Goal: Find specific page/section: Find specific page/section

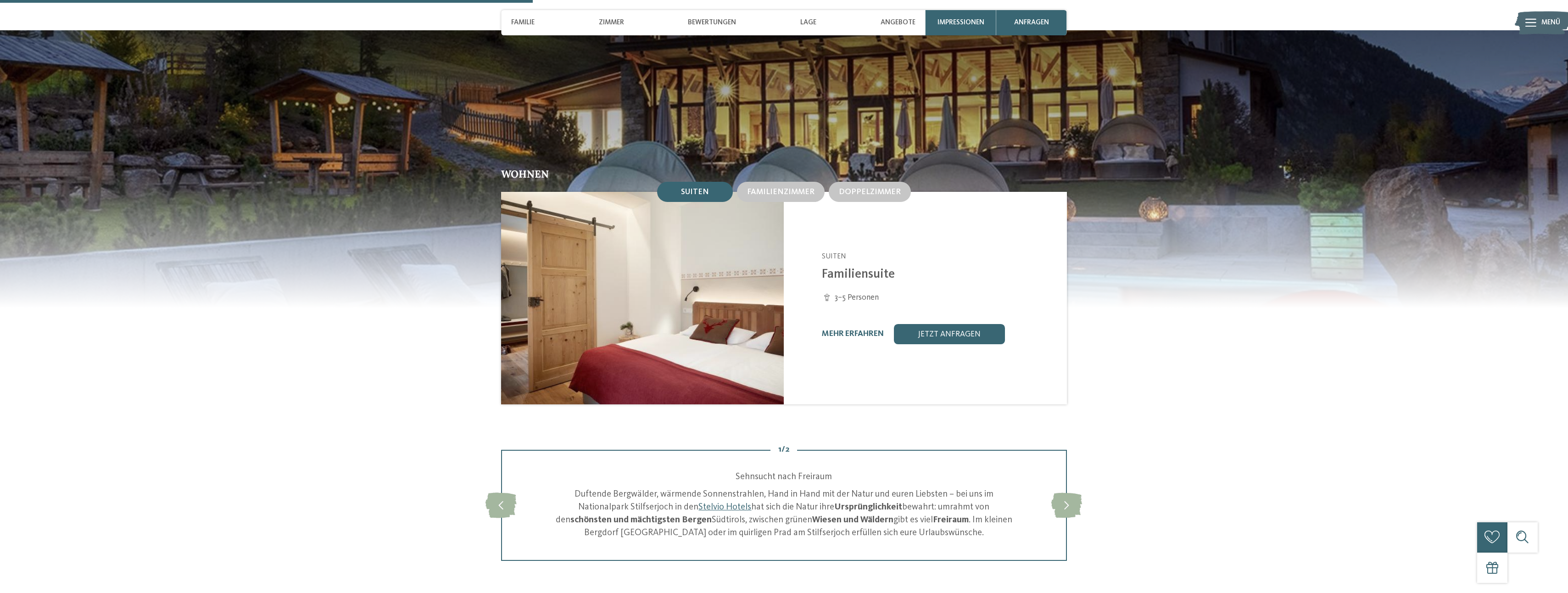
scroll to position [1009, 0]
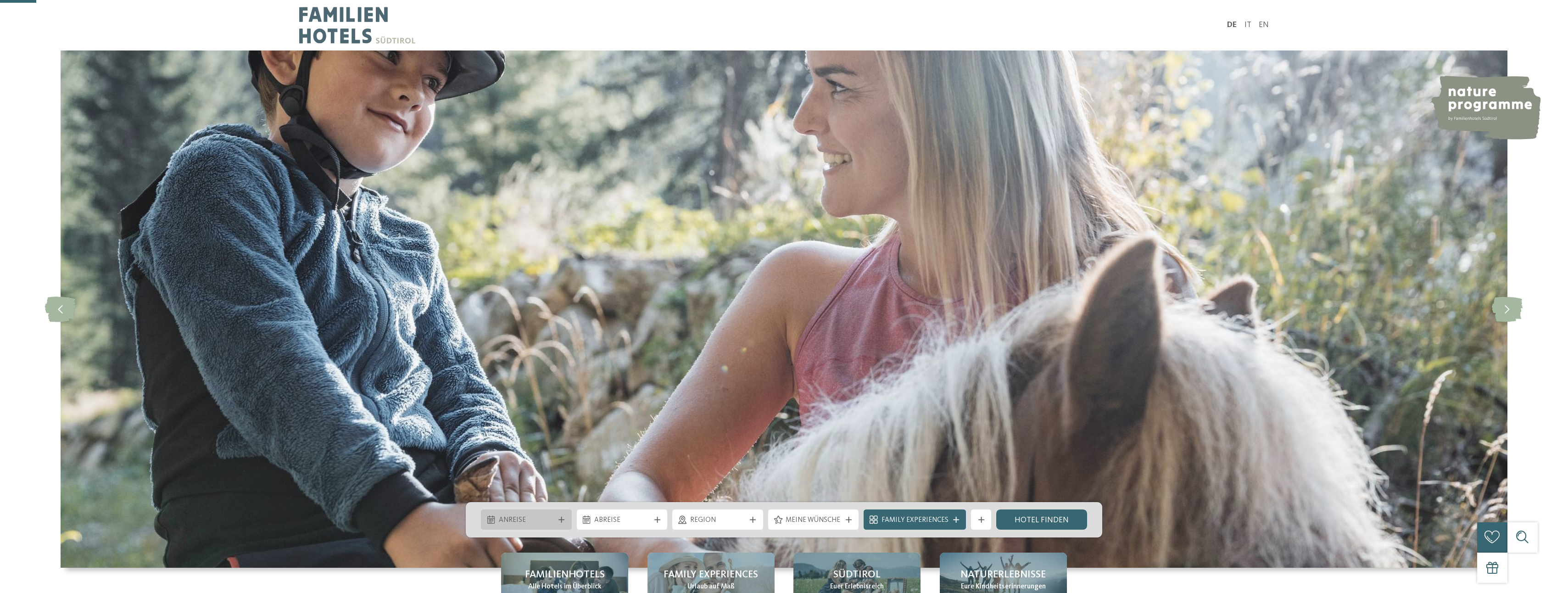
scroll to position [275, 0]
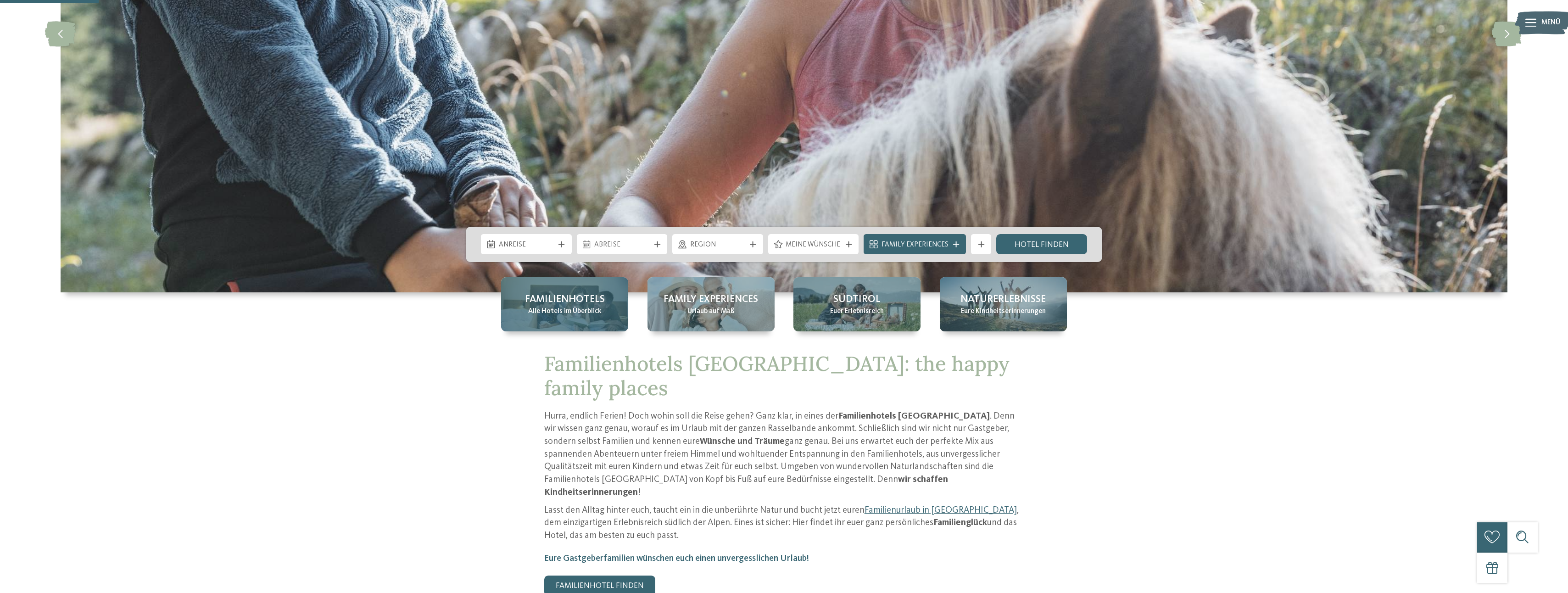
click at [578, 304] on span "Familienhotels" at bounding box center [565, 299] width 80 height 14
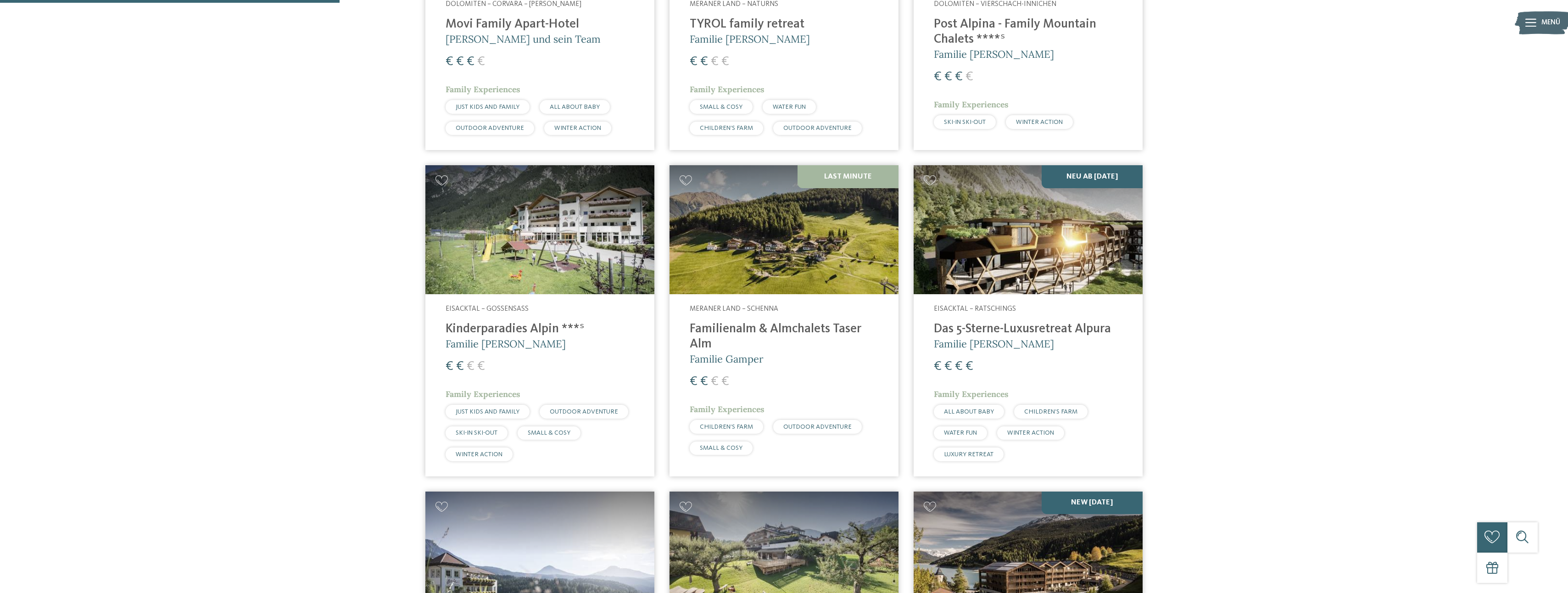
scroll to position [964, 0]
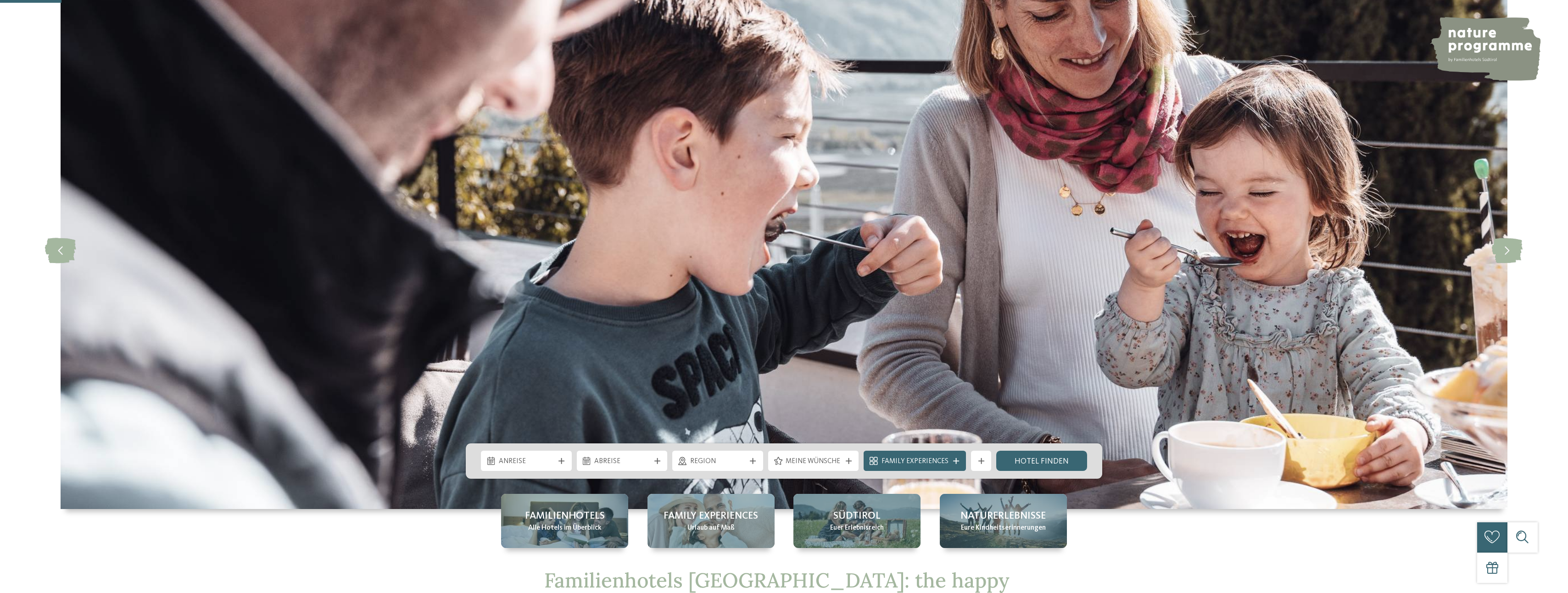
scroll to position [184, 0]
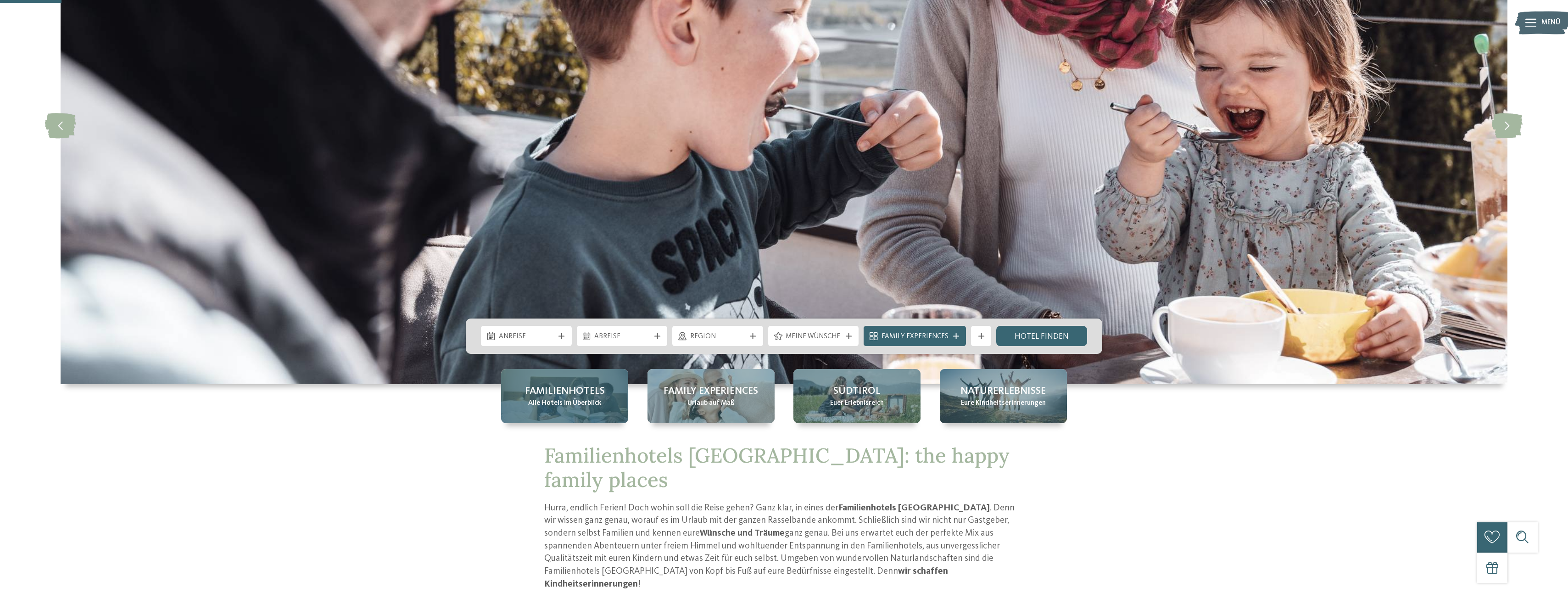
click at [574, 396] on span "Familienhotels" at bounding box center [565, 391] width 80 height 14
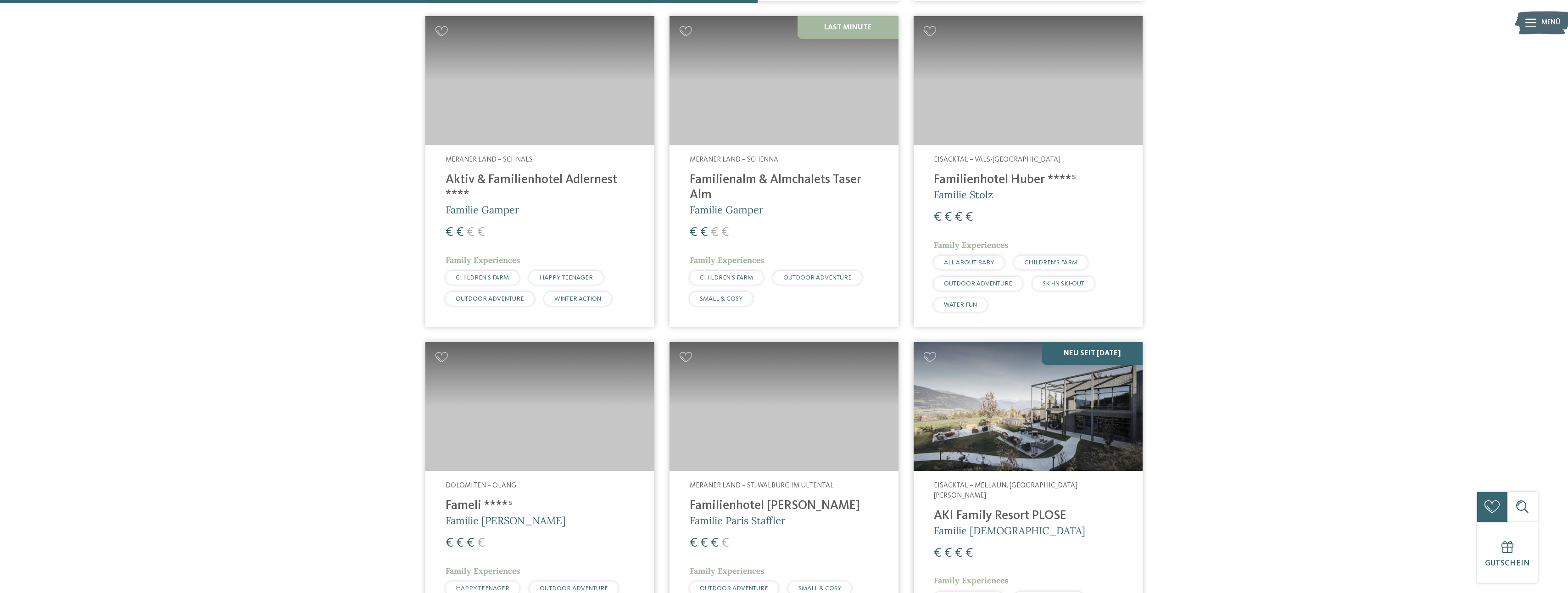
scroll to position [1560, 0]
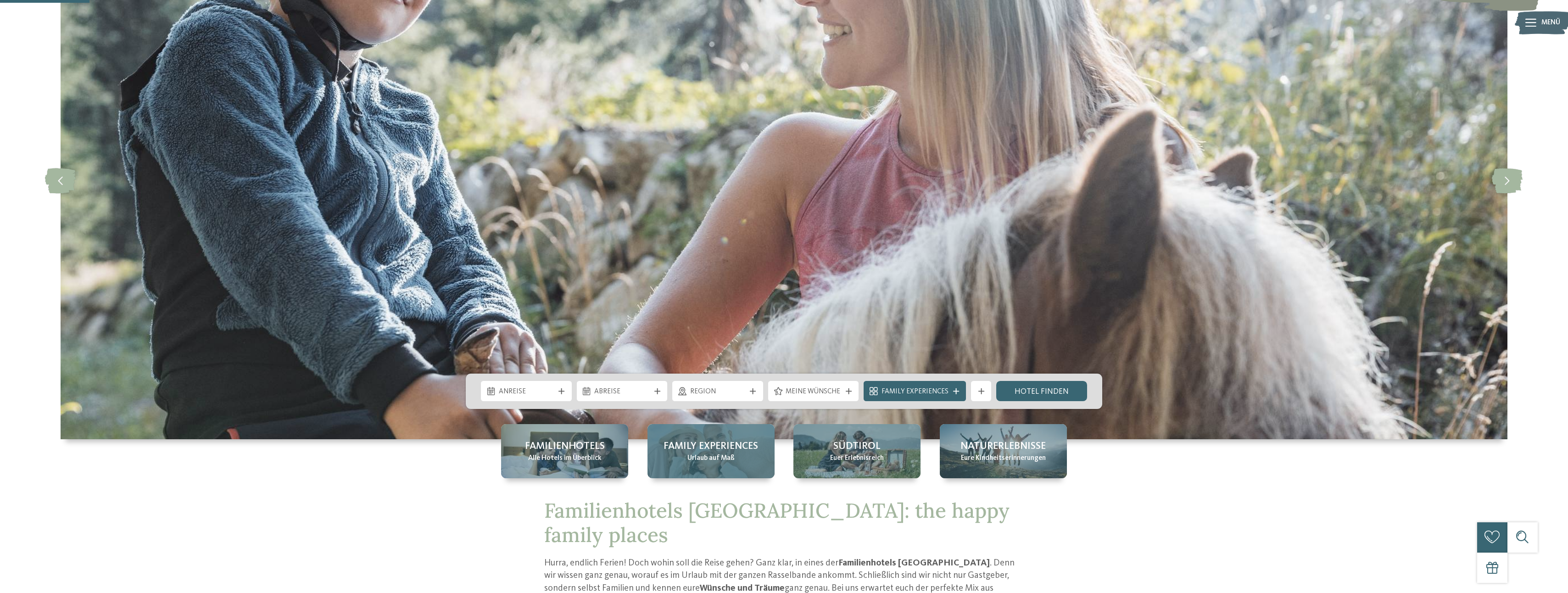
scroll to position [275, 0]
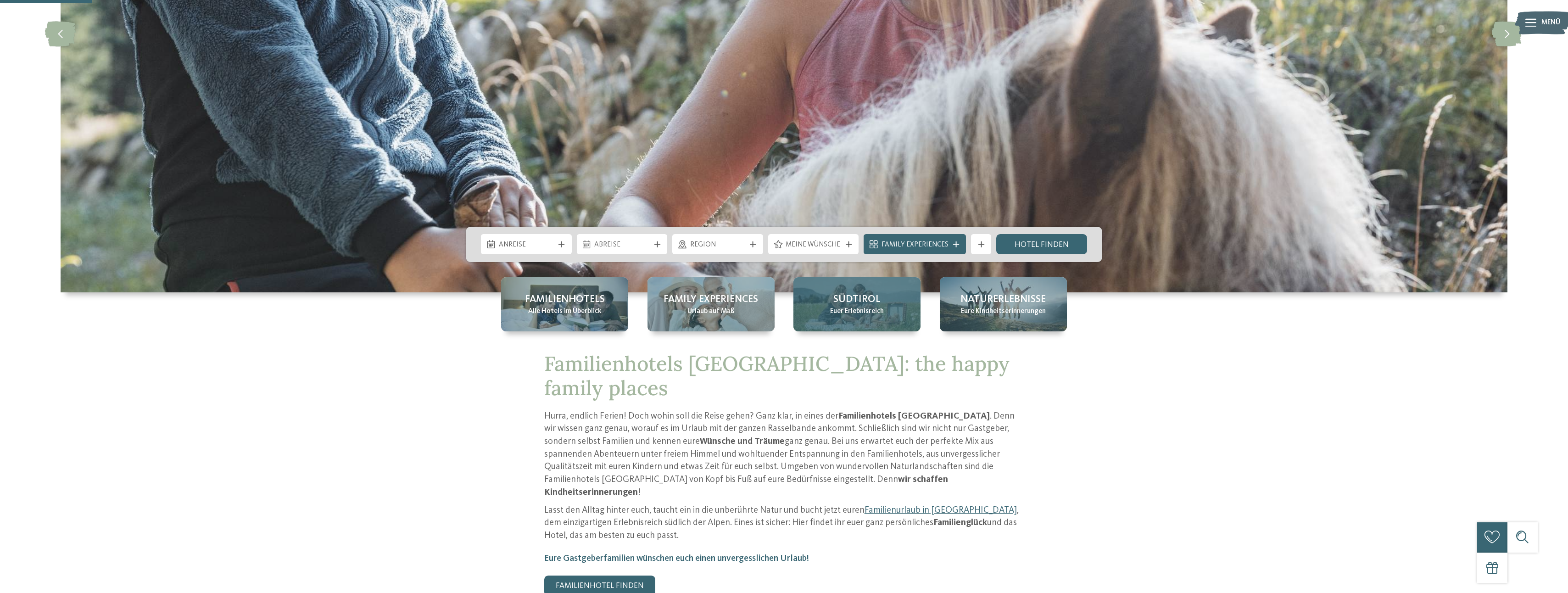
click at [865, 307] on span "Euer Erlebnisreich" at bounding box center [857, 311] width 54 height 10
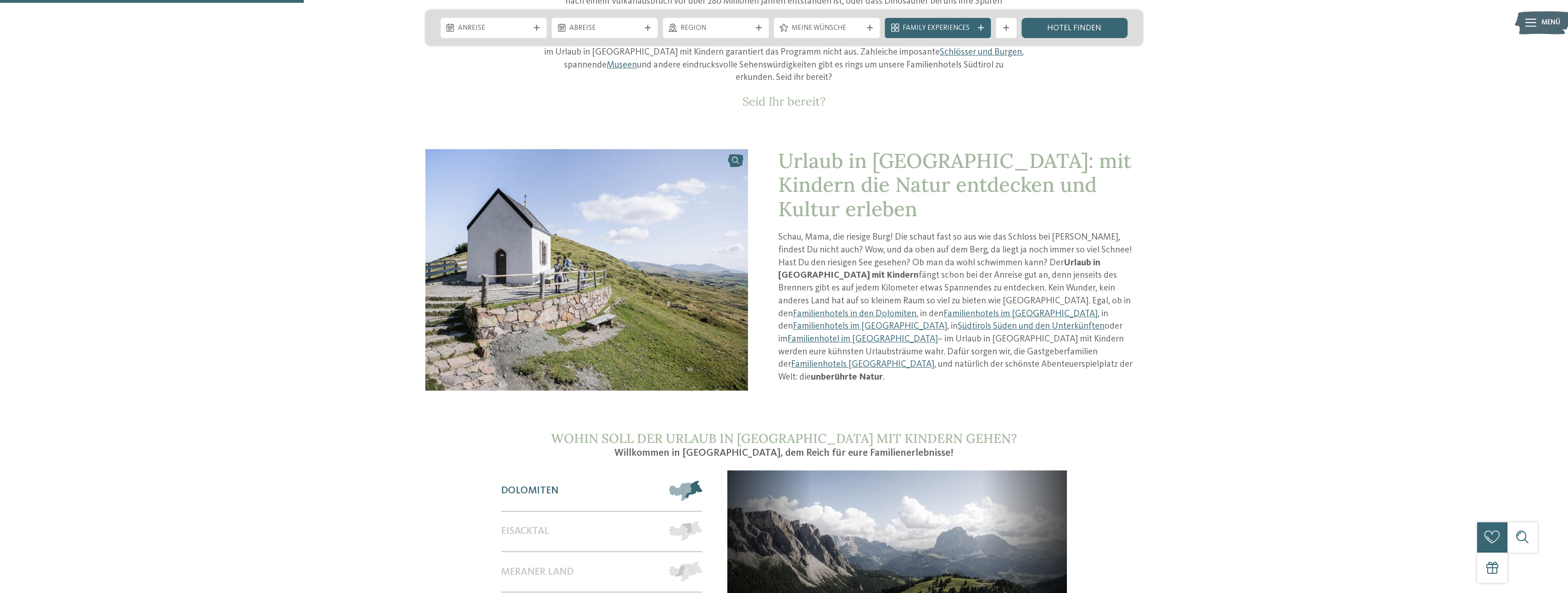
scroll to position [734, 0]
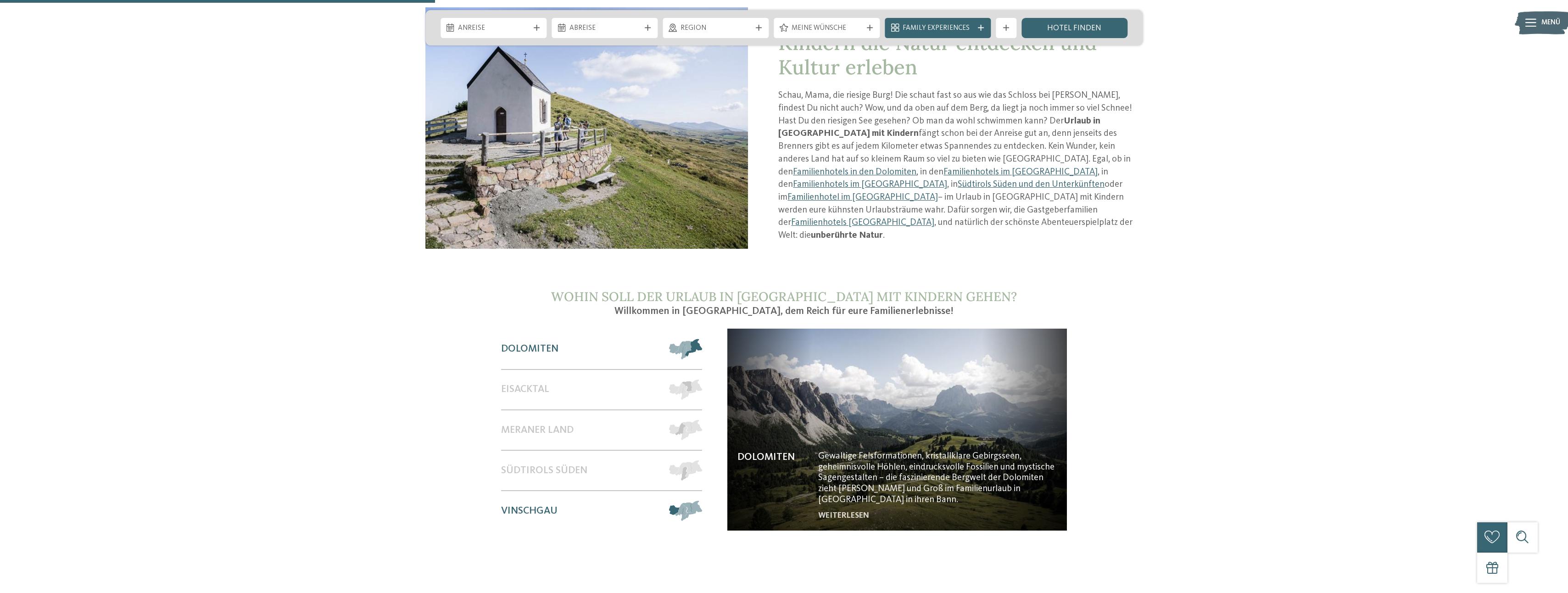
click at [702, 501] on span at bounding box center [702, 510] width 0 height 20
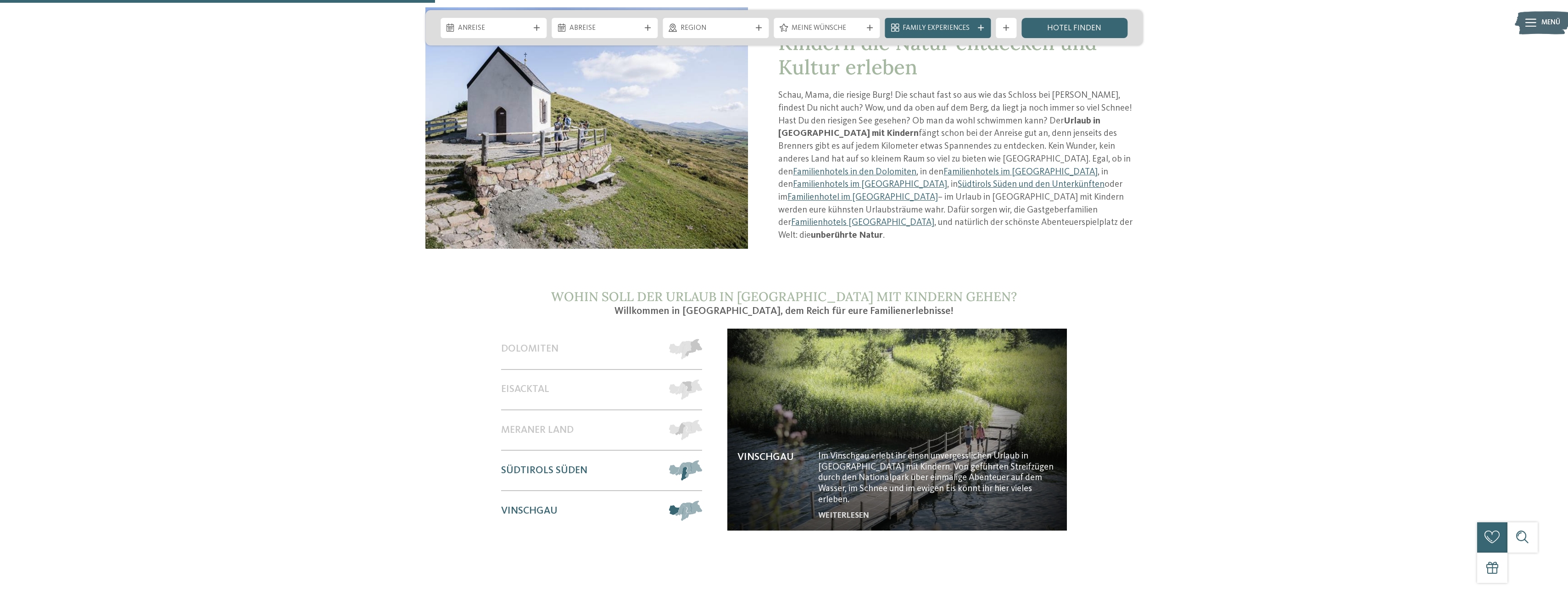
click at [702, 460] on span at bounding box center [702, 470] width 0 height 20
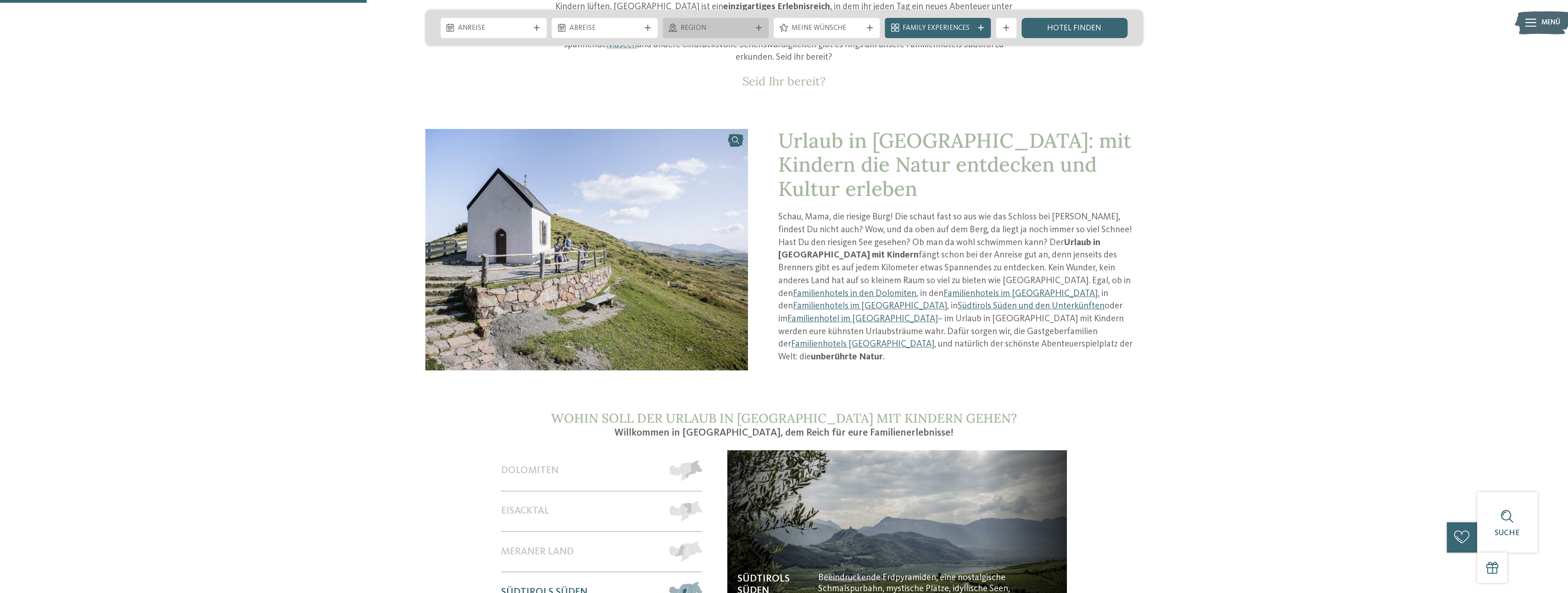
scroll to position [596, 0]
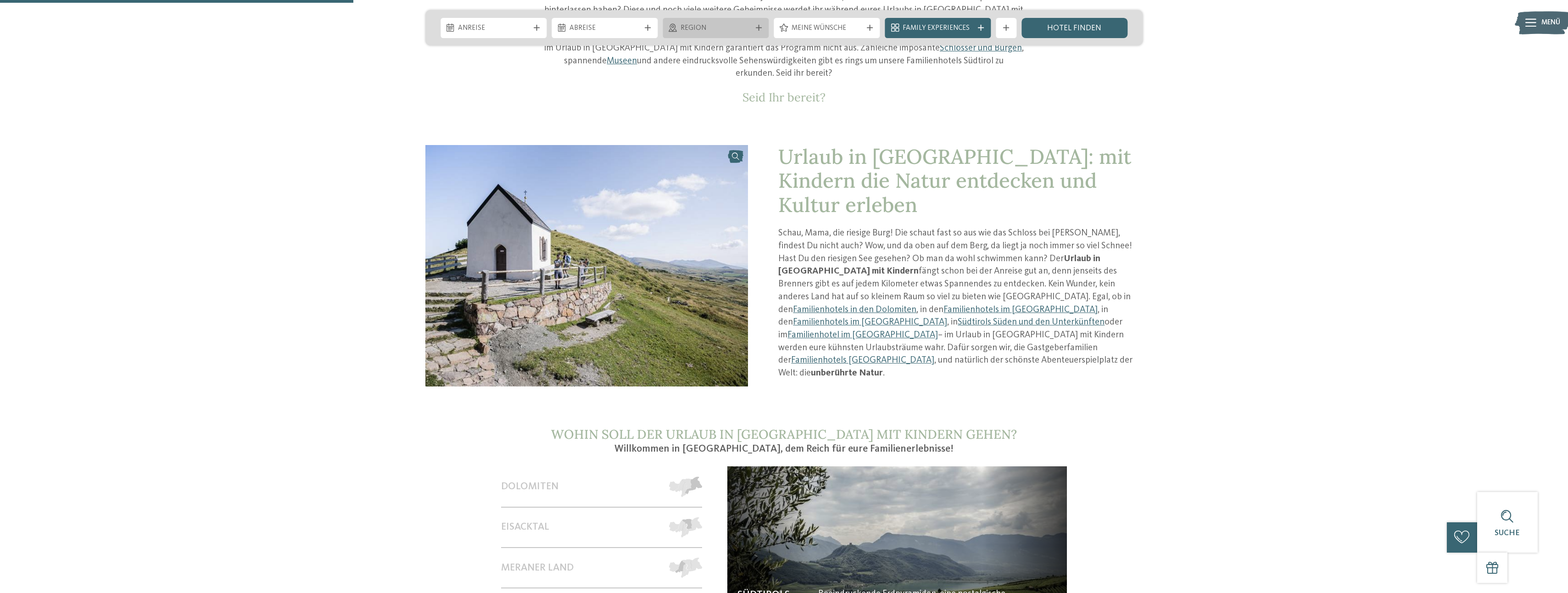
click at [696, 35] on div "Region" at bounding box center [716, 28] width 106 height 20
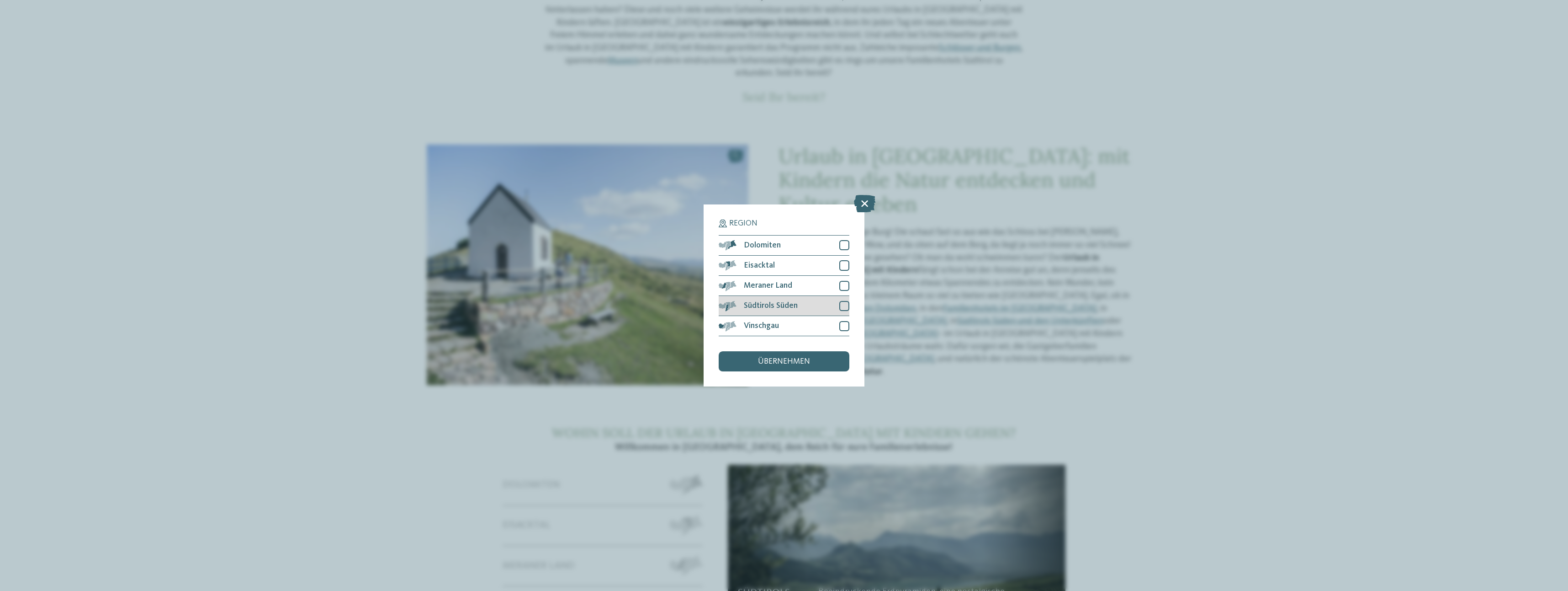
click at [819, 308] on div "Südtirols Süden" at bounding box center [784, 306] width 131 height 20
click at [822, 326] on div "Vinschgau" at bounding box center [784, 326] width 131 height 20
click at [843, 285] on div at bounding box center [845, 285] width 10 height 10
click at [793, 358] on span "übernehmen" at bounding box center [784, 362] width 52 height 8
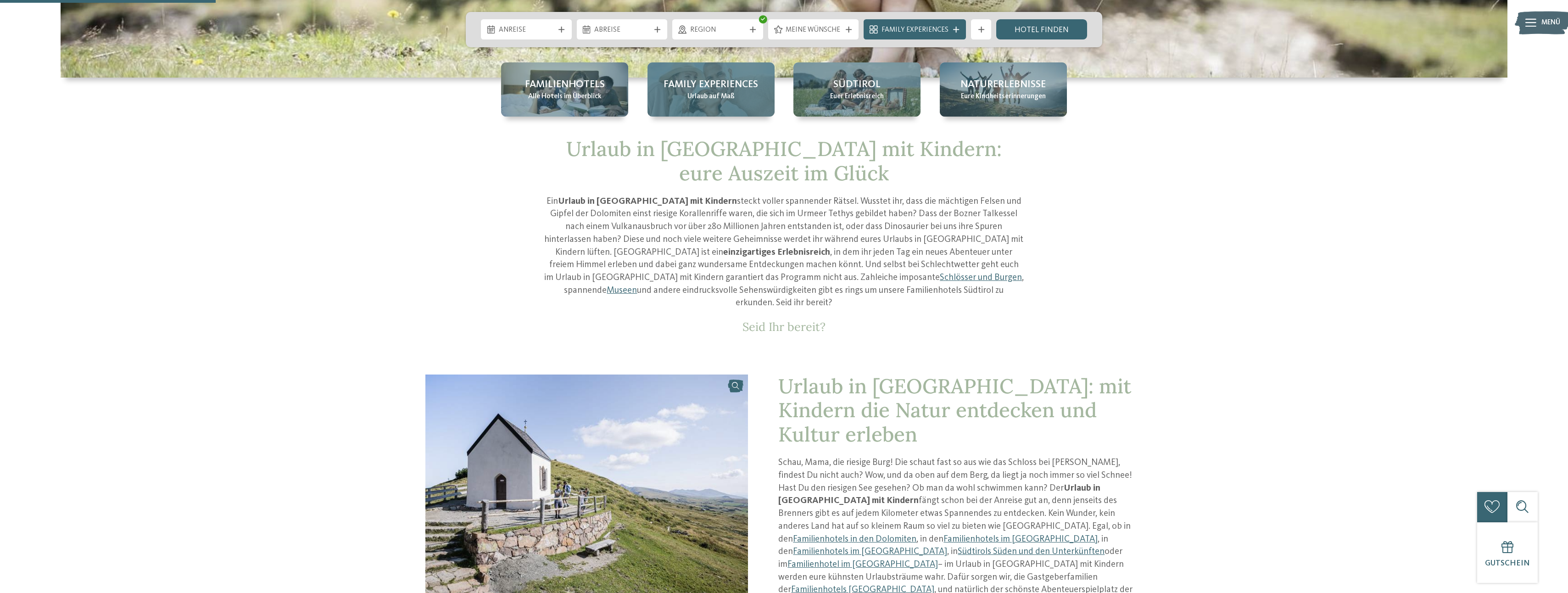
scroll to position [184, 0]
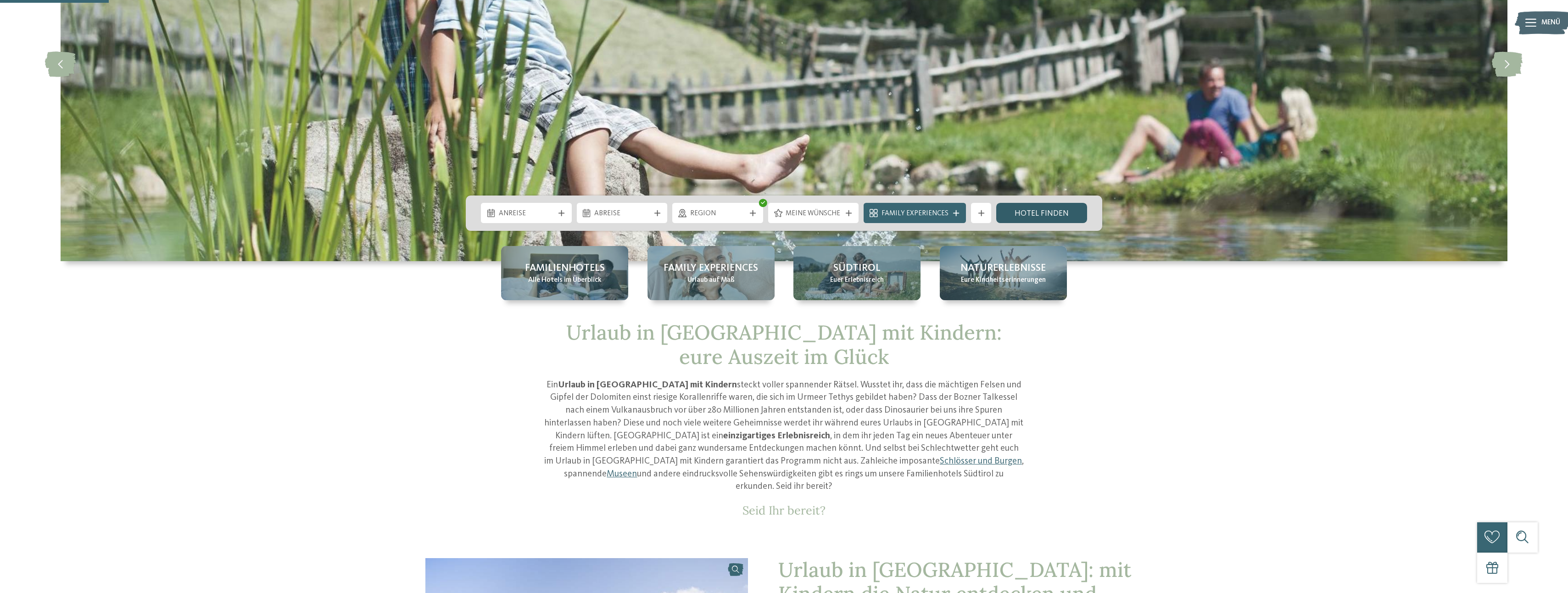
click at [1027, 216] on link "Hotel finden" at bounding box center [1042, 213] width 91 height 20
